Goal: Task Accomplishment & Management: Manage account settings

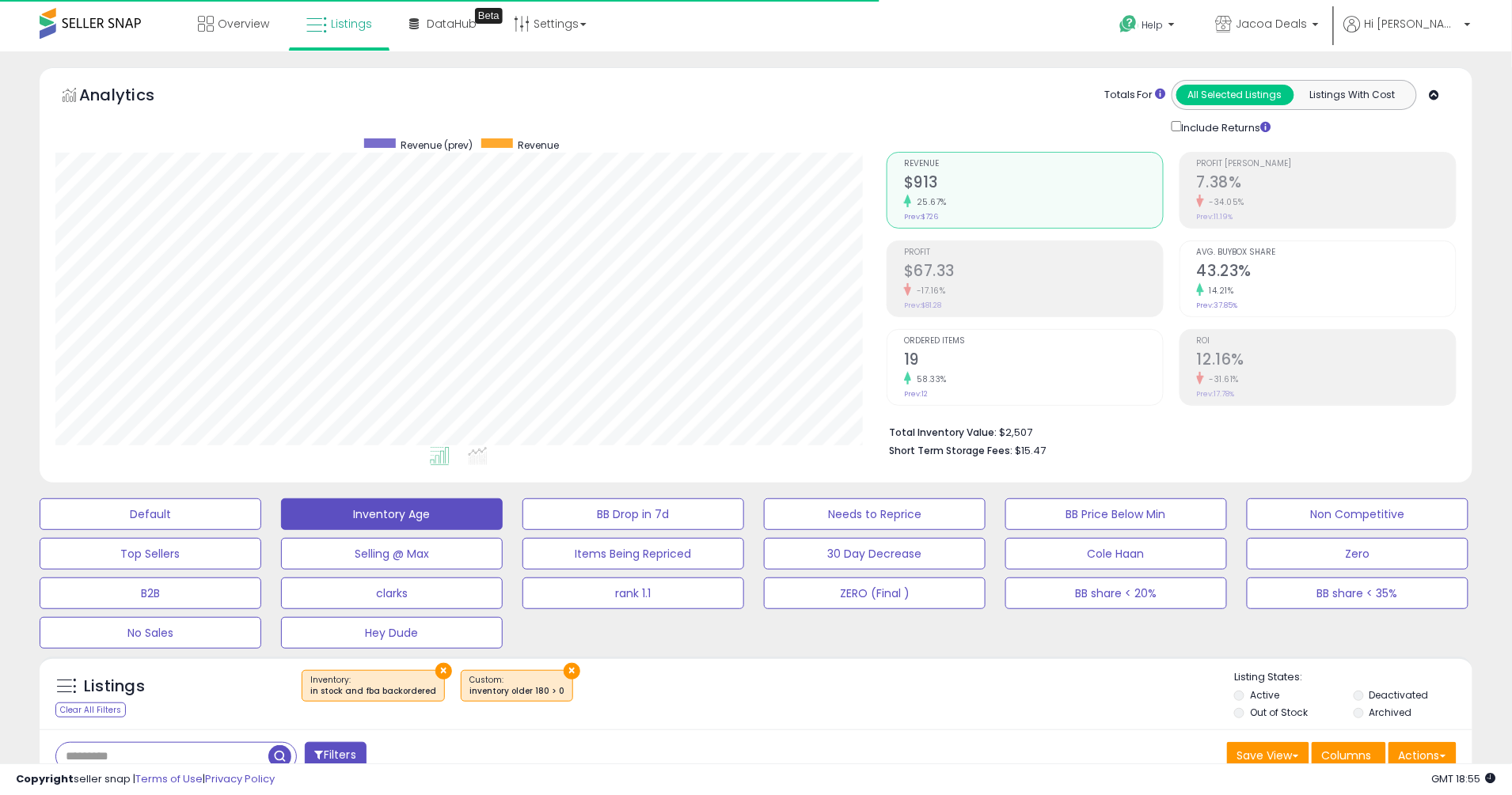
scroll to position [324, 831]
click at [200, 20] on icon at bounding box center [205, 23] width 16 height 16
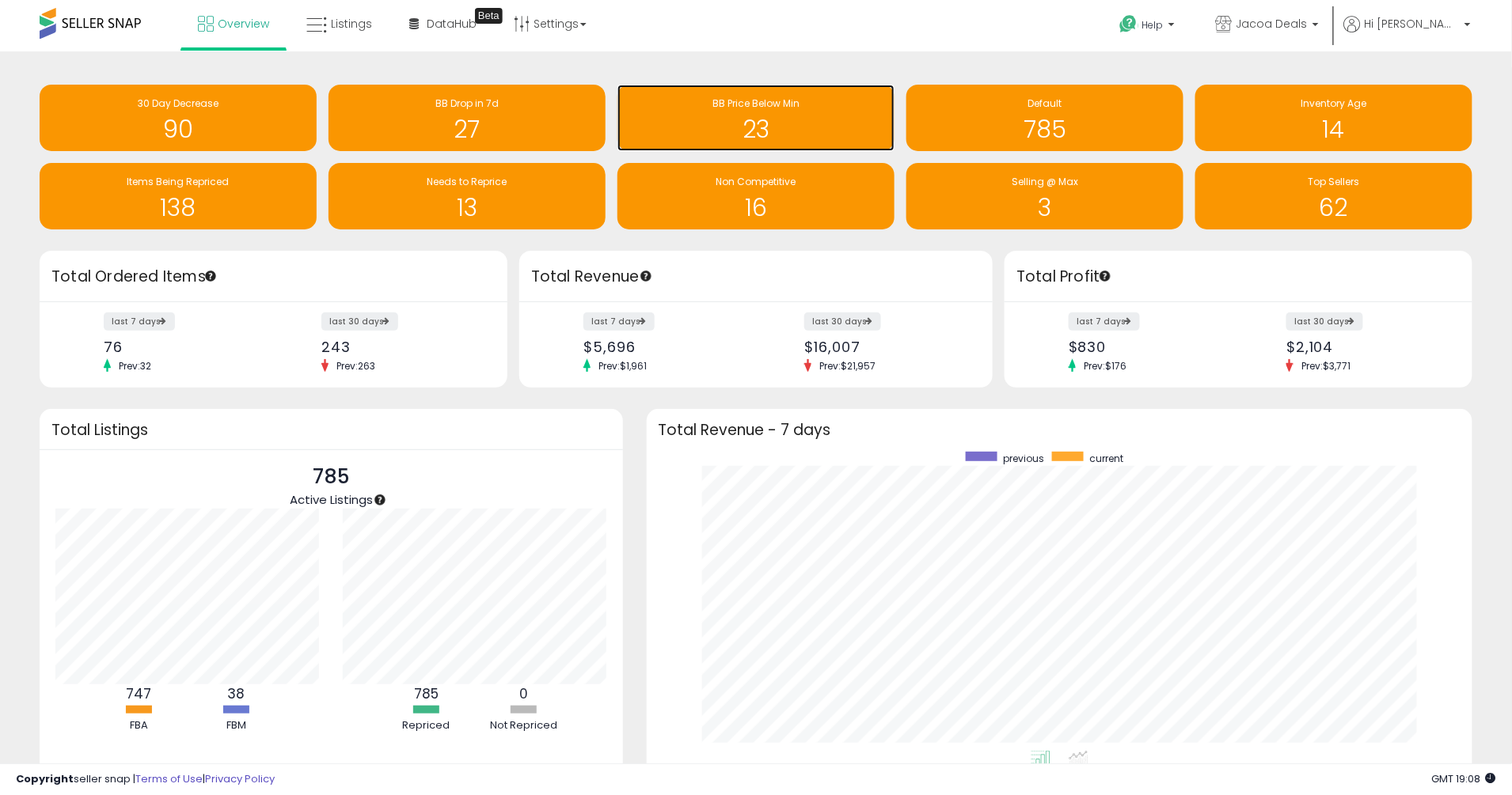
click at [818, 127] on h1 "23" at bounding box center [756, 129] width 261 height 26
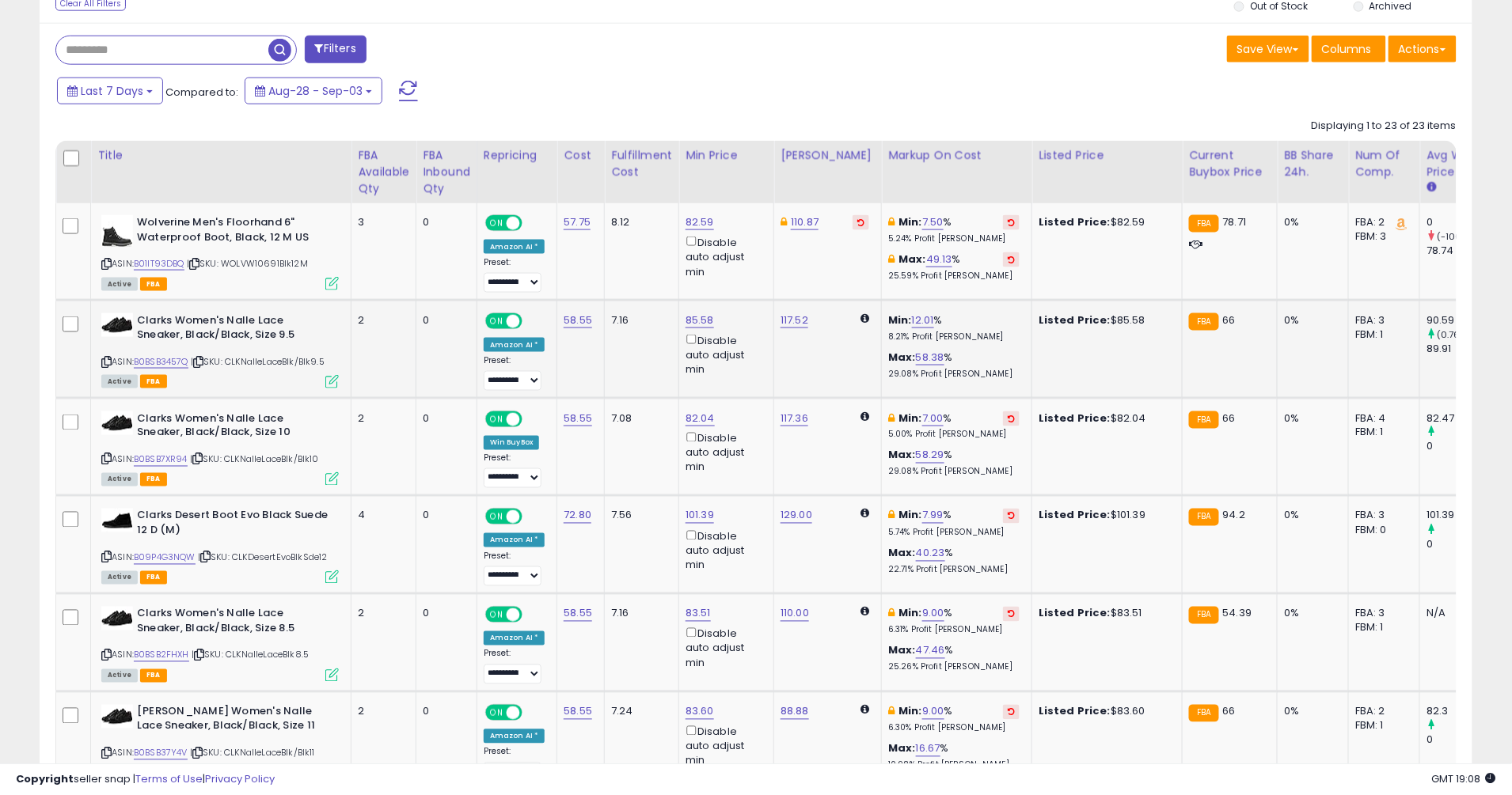
scroll to position [739, 0]
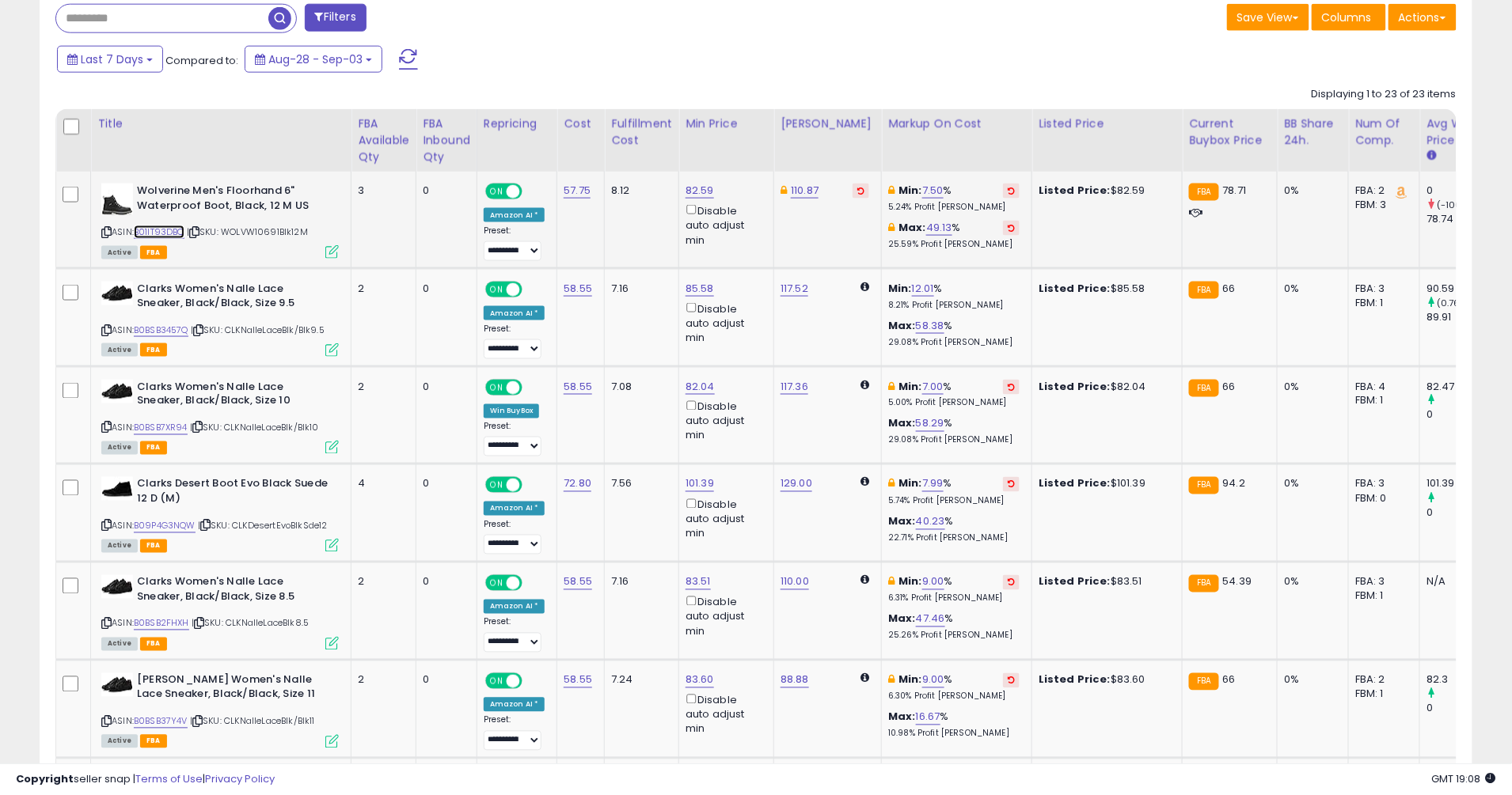
click at [171, 238] on link "B01IT93DBQ" at bounding box center [159, 232] width 51 height 14
click at [926, 193] on link "7.50" at bounding box center [932, 190] width 21 height 16
drag, startPoint x: 902, startPoint y: 147, endPoint x: 799, endPoint y: 138, distance: 103.4
click at [799, 138] on div "**** This will override store markup" at bounding box center [909, 144] width 228 height 58
type input "*"
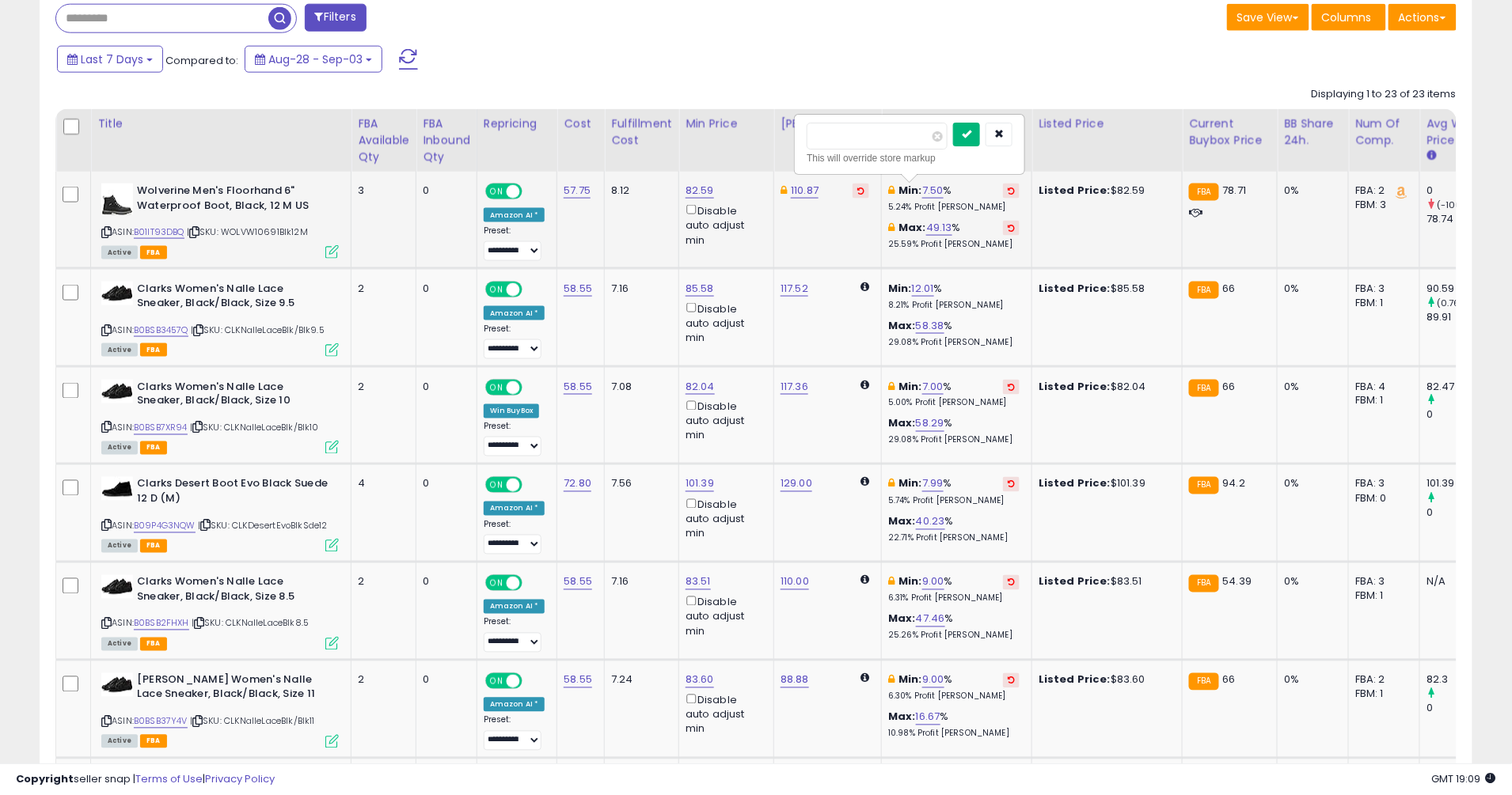
click at [972, 137] on icon "submit" at bounding box center [966, 134] width 9 height 9
click at [922, 191] on link "9.00" at bounding box center [933, 190] width 22 height 16
drag, startPoint x: 894, startPoint y: 139, endPoint x: 802, endPoint y: 130, distance: 92.4
click at [802, 130] on div "**** This will override store markup" at bounding box center [910, 144] width 228 height 58
type input "**"
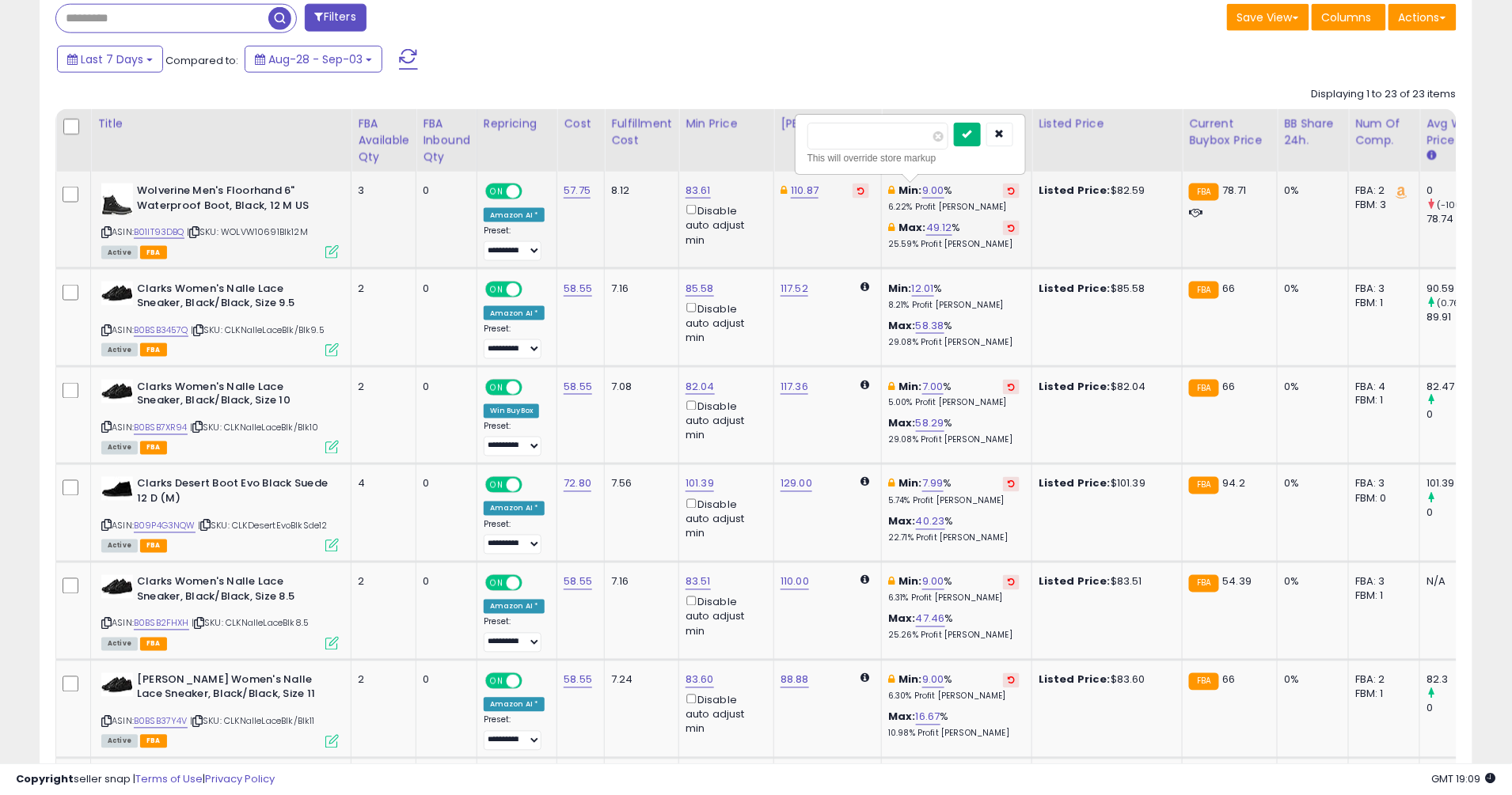
click at [981, 142] on button "submit" at bounding box center [967, 135] width 27 height 24
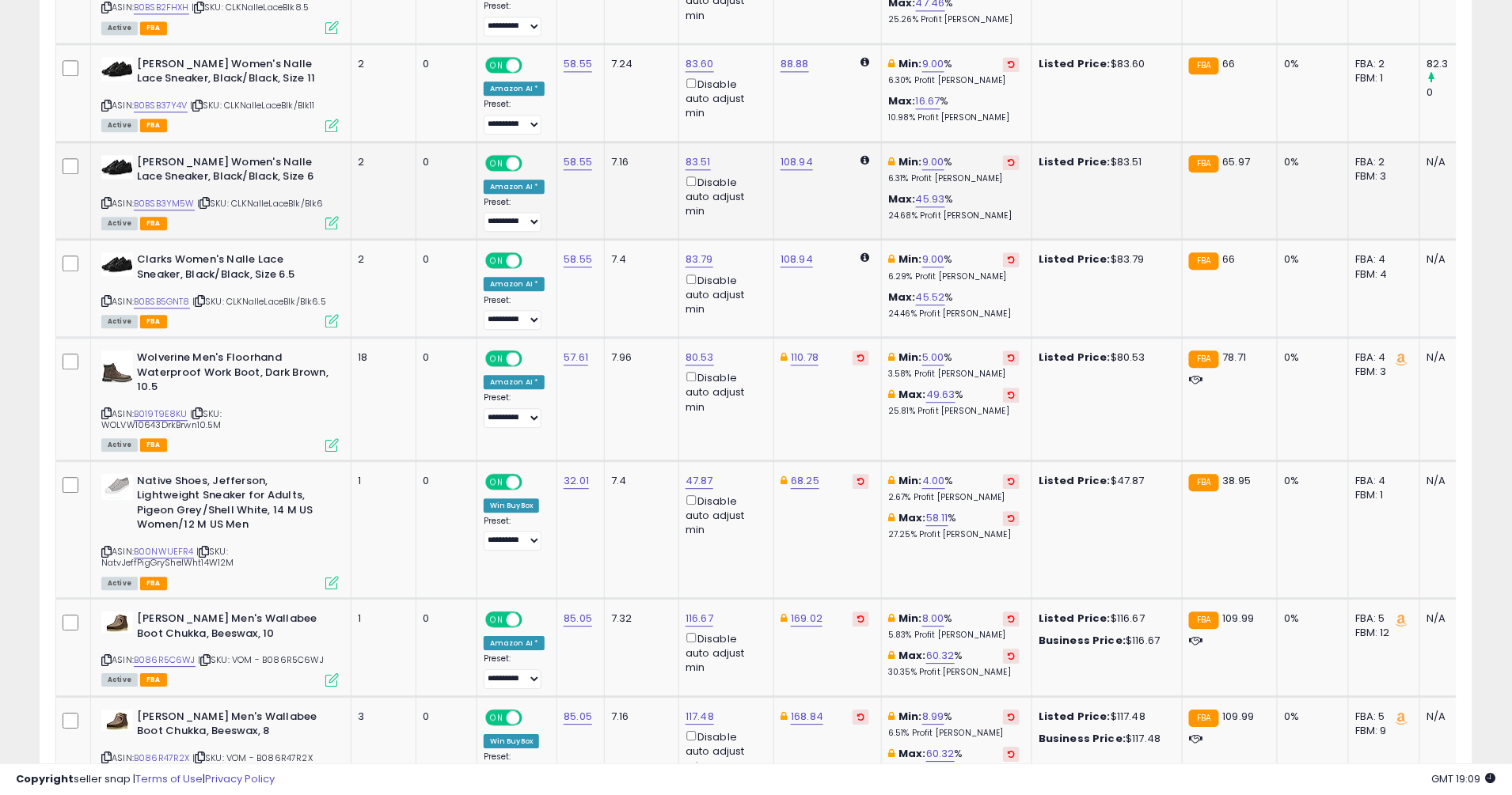
scroll to position [1371, 0]
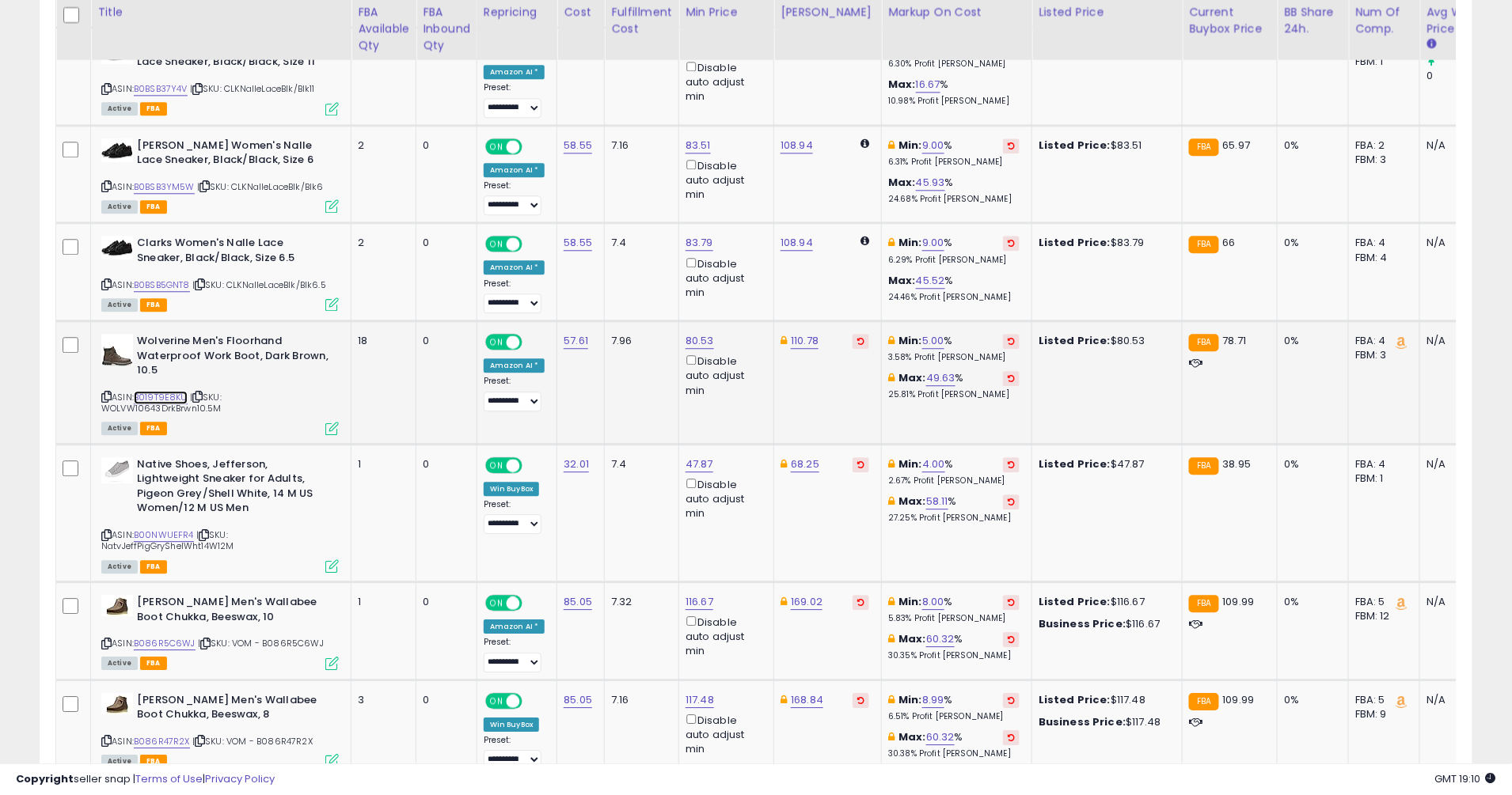
click at [175, 397] on link "B019T9E8KU" at bounding box center [161, 397] width 54 height 14
click at [923, 346] on link "5.00" at bounding box center [933, 341] width 22 height 16
drag, startPoint x: 869, startPoint y: 295, endPoint x: 795, endPoint y: 288, distance: 74.3
click at [796, 288] on div "**** This will override store markup" at bounding box center [910, 297] width 228 height 58
type input "*"
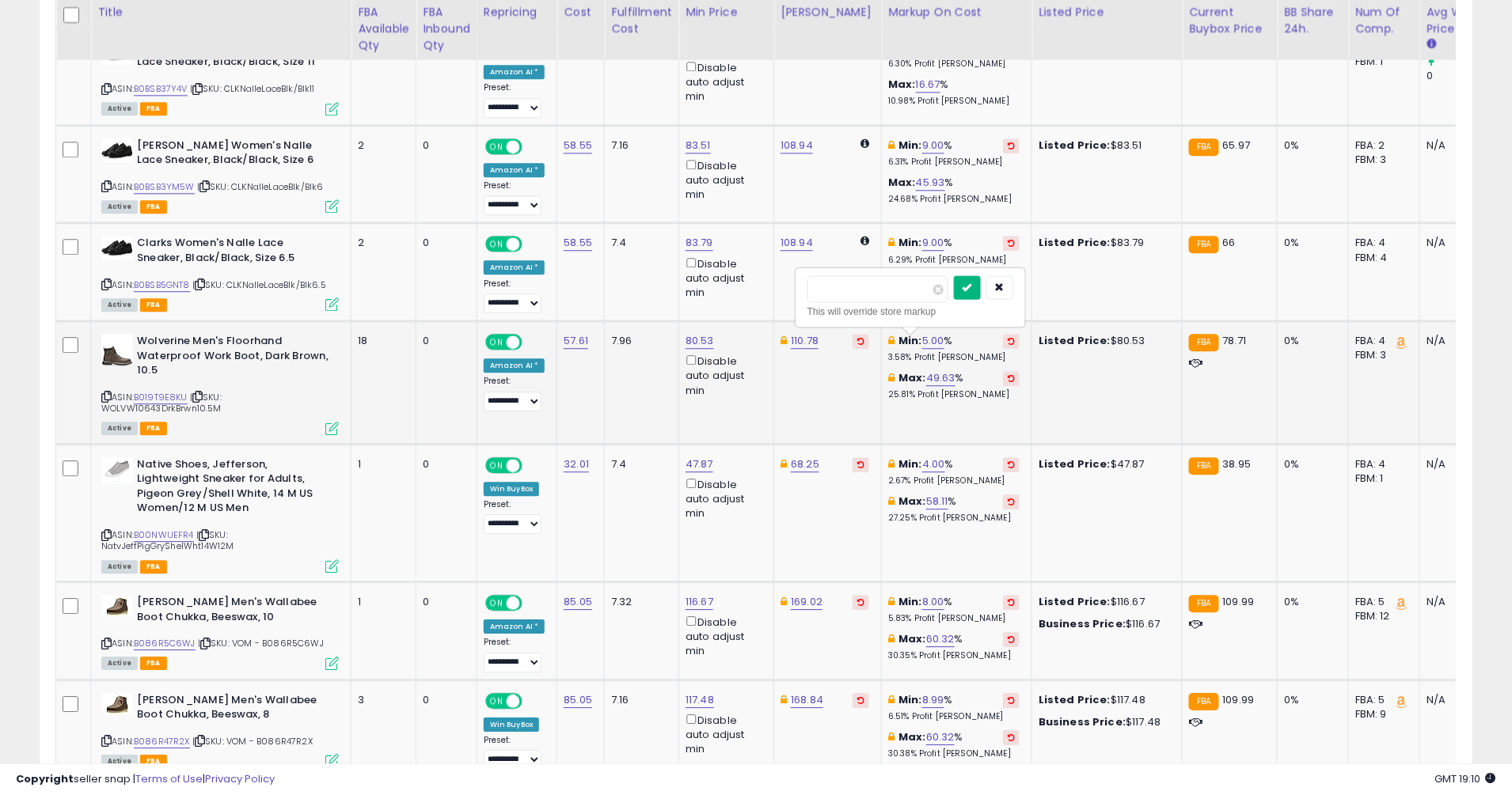
click at [981, 292] on button "submit" at bounding box center [967, 287] width 27 height 24
